Goal: Task Accomplishment & Management: Manage account settings

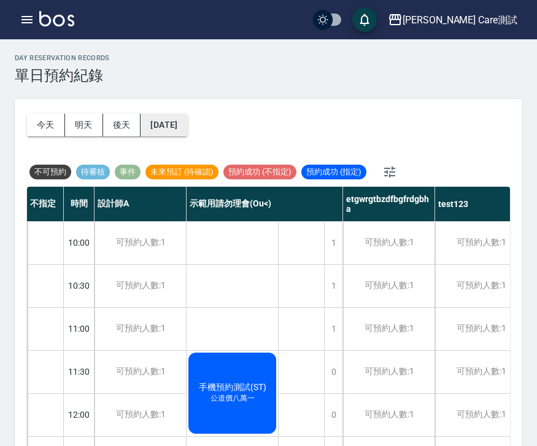
scroll to position [39, 0]
click at [47, 255] on div at bounding box center [46, 243] width 36 height 42
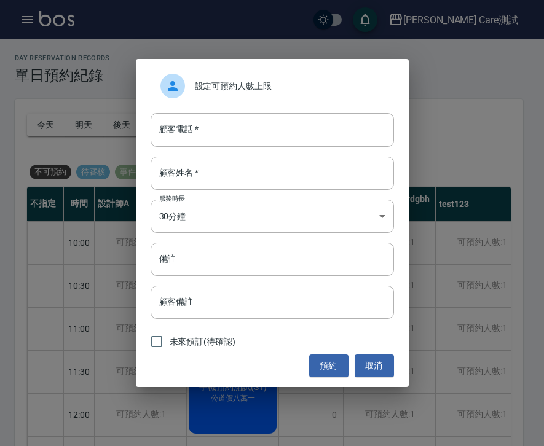
click at [225, 84] on span "設定可預約人數上限" at bounding box center [289, 86] width 189 height 13
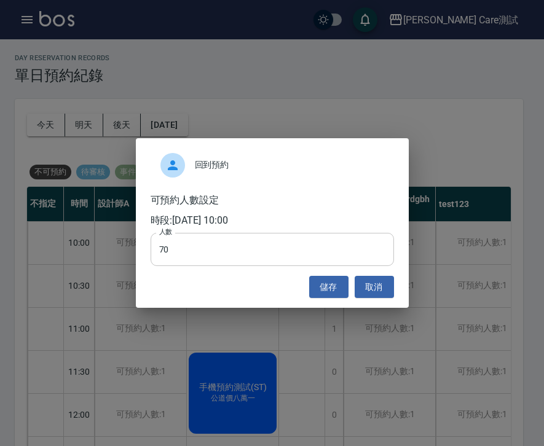
click at [178, 246] on input "70" at bounding box center [271, 249] width 243 height 33
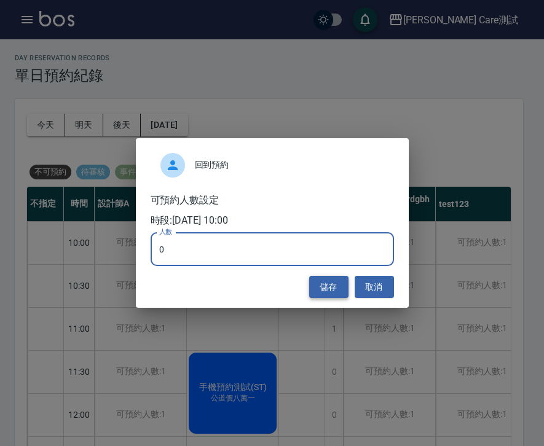
type input "0"
click at [335, 283] on button "儲存" at bounding box center [328, 287] width 39 height 23
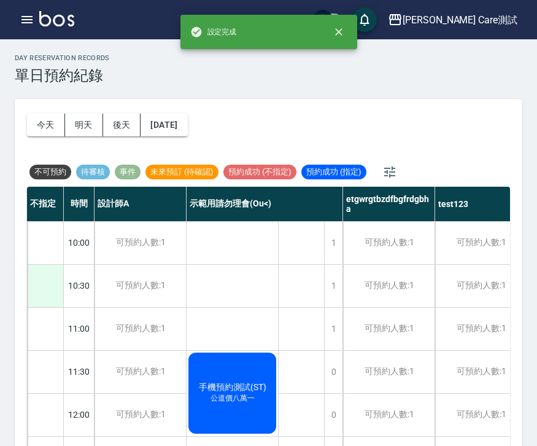
click at [47, 276] on div at bounding box center [46, 286] width 36 height 42
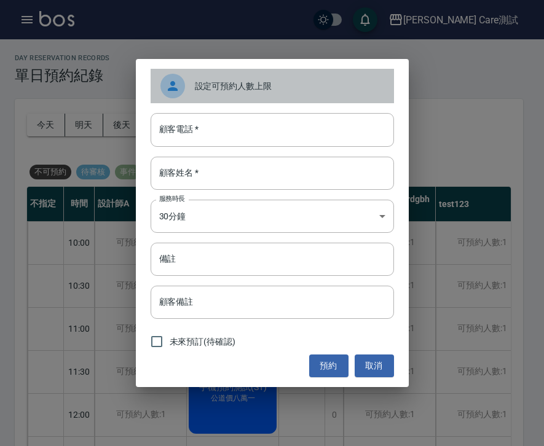
click at [260, 87] on span "設定可預約人數上限" at bounding box center [289, 86] width 189 height 13
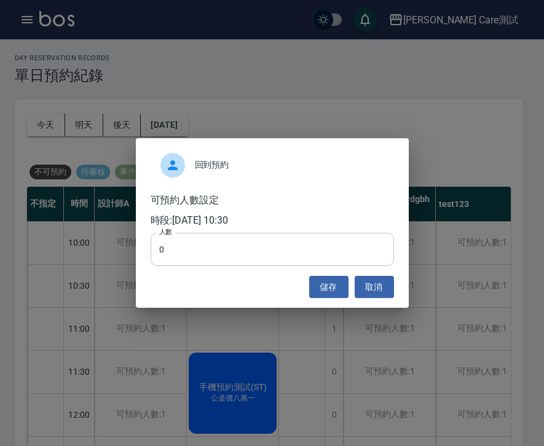
click at [181, 254] on input "0" at bounding box center [271, 249] width 243 height 33
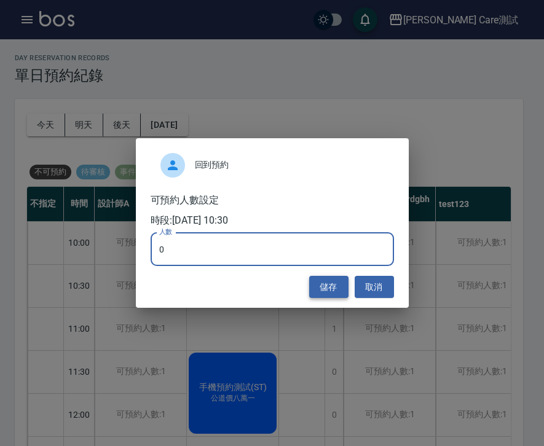
click at [321, 283] on button "儲存" at bounding box center [328, 287] width 39 height 23
